Goal: Communication & Community: Answer question/provide support

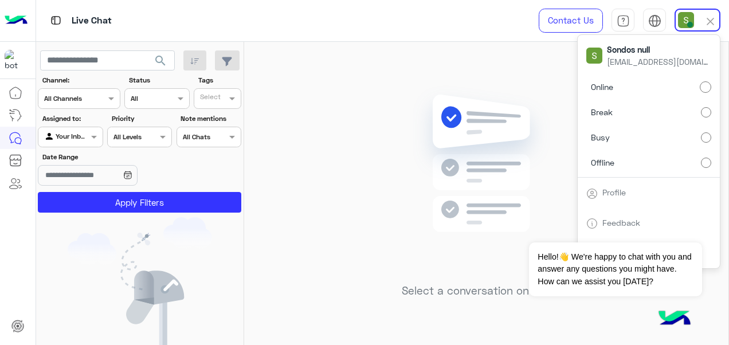
click at [682, 111] on label "Break" at bounding box center [648, 112] width 125 height 21
click at [612, 87] on span "Online" at bounding box center [602, 87] width 22 height 12
click at [117, 3] on div "Live Chat" at bounding box center [267, 20] width 462 height 41
click at [678, 91] on label "Online" at bounding box center [648, 87] width 125 height 21
click at [456, 81] on div "Select a conversation on the left" at bounding box center [486, 196] width 484 height 308
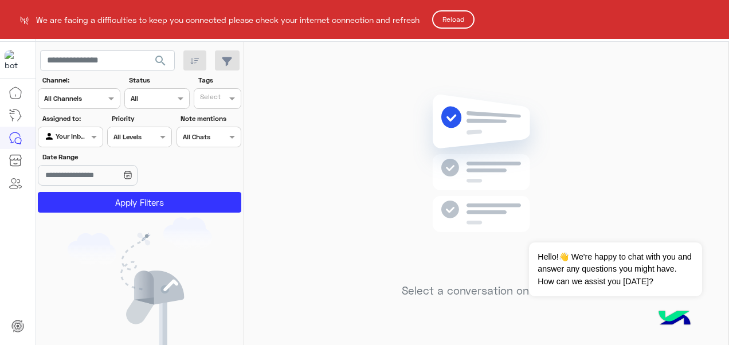
click at [455, 22] on button "Reload" at bounding box center [453, 19] width 42 height 18
